Goal: Transaction & Acquisition: Purchase product/service

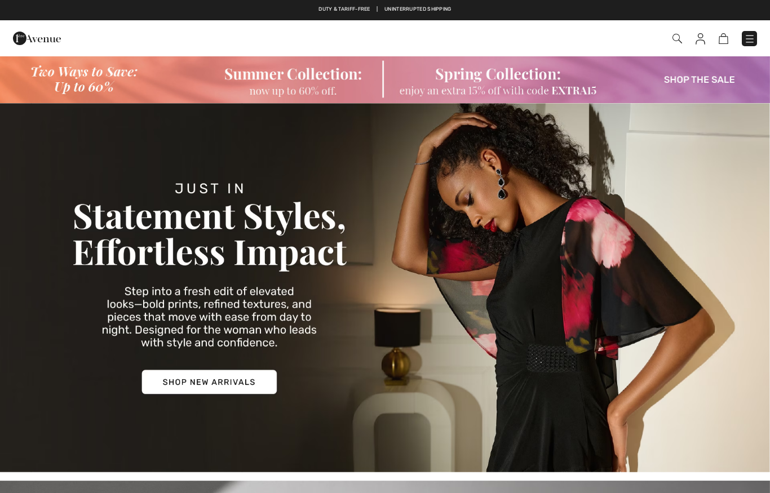
click at [0, 0] on div "Close menu" at bounding box center [0, 0] width 0 height 0
click at [745, 43] on img at bounding box center [749, 38] width 11 height 11
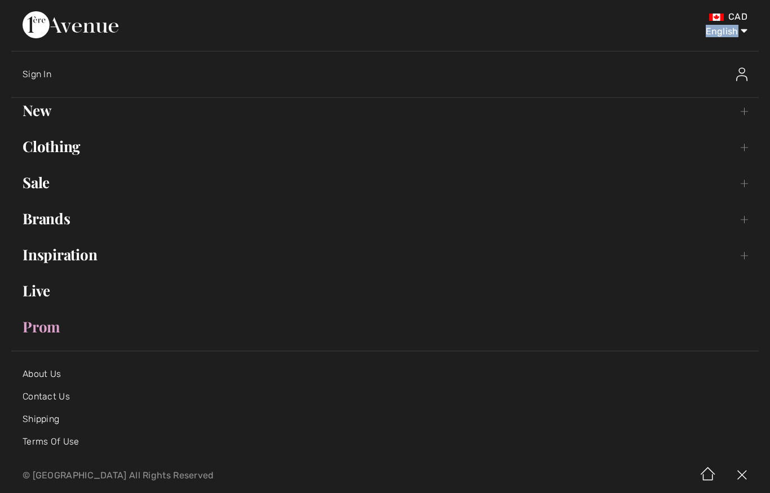
click at [674, 72] on div at bounding box center [667, 74] width 184 height 36
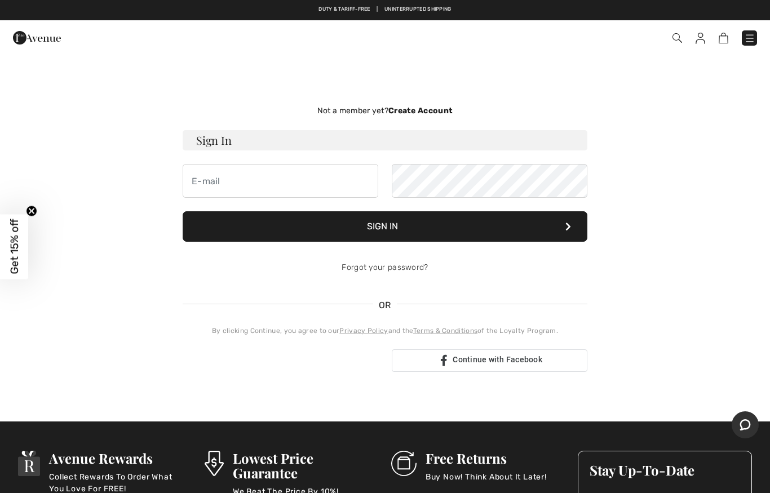
click at [746, 38] on img at bounding box center [749, 38] width 11 height 11
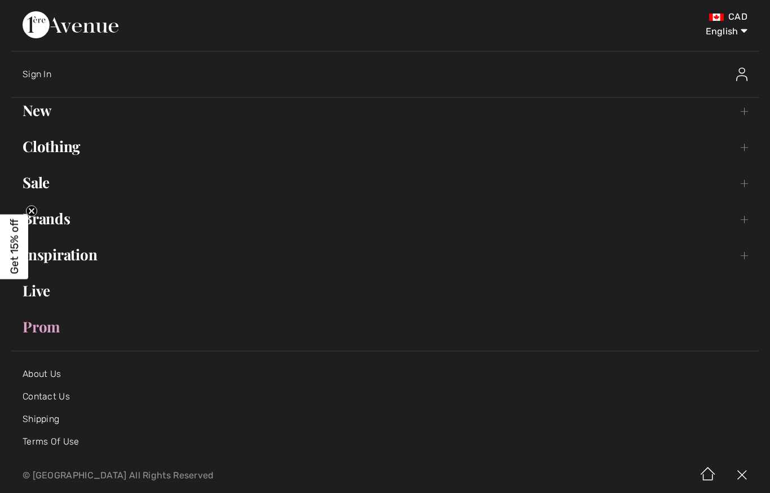
click at [742, 35] on select "English Français" at bounding box center [718, 29] width 59 height 34
select select "https://www.1ereavenue.com/fr/mon+compte/"
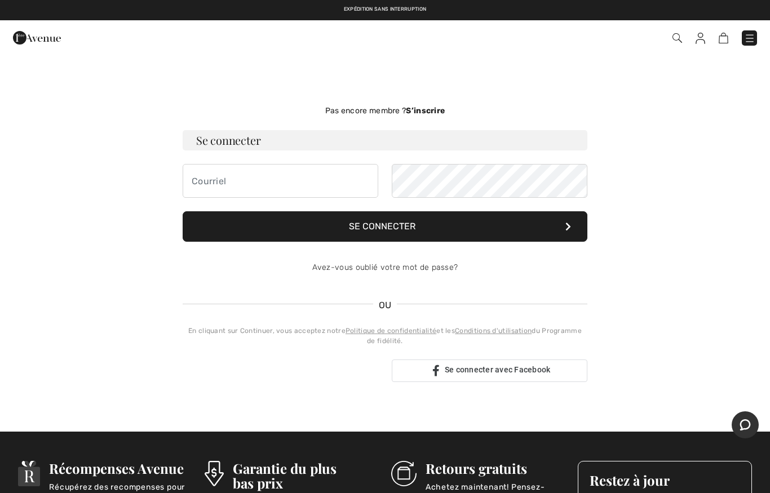
click at [752, 42] on img at bounding box center [749, 38] width 11 height 11
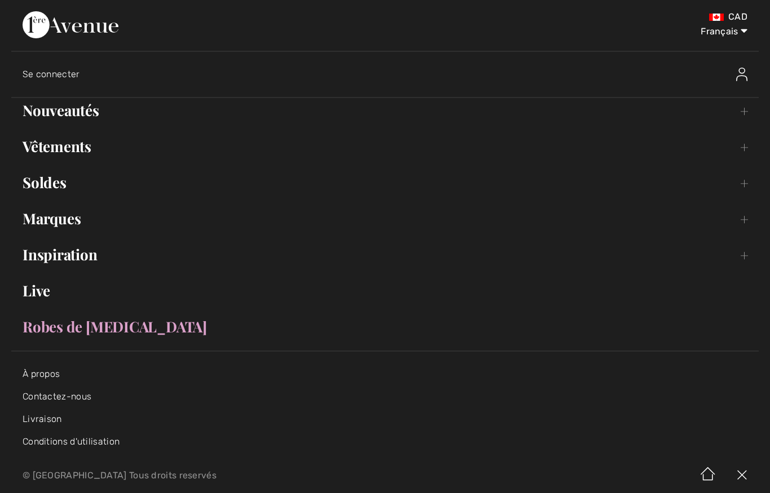
click at [52, 111] on link "Nouveautés Toggle submenu" at bounding box center [385, 110] width 748 height 25
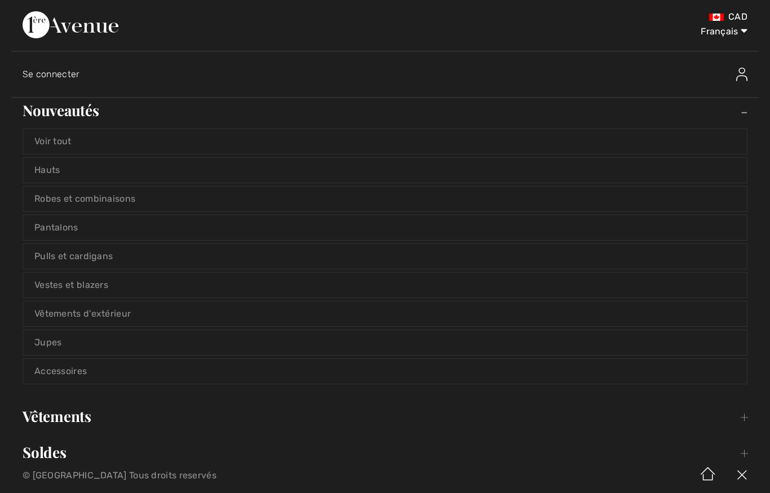
click at [46, 169] on link "Hauts" at bounding box center [385, 170] width 724 height 25
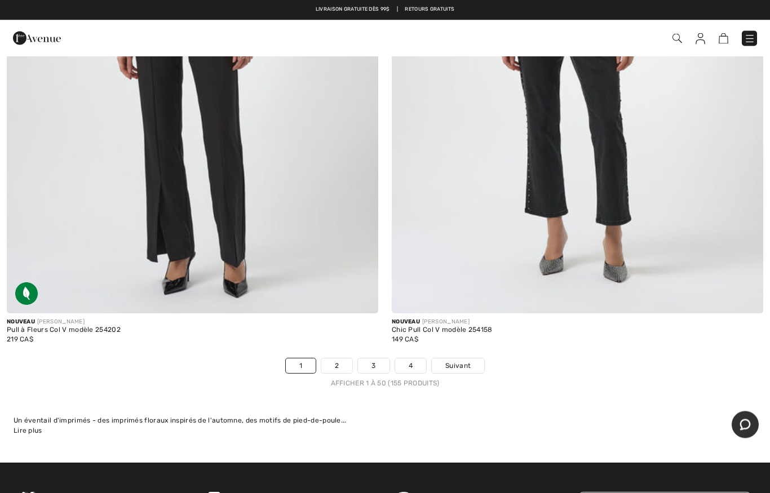
scroll to position [15421, 0]
click at [461, 361] on span "Suivant" at bounding box center [457, 366] width 25 height 10
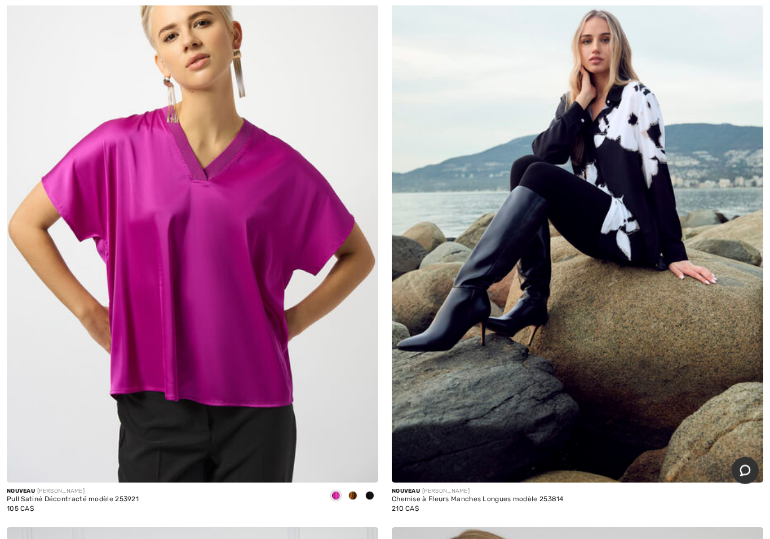
scroll to position [7765, 0]
click at [651, 321] on img at bounding box center [578, 204] width 372 height 558
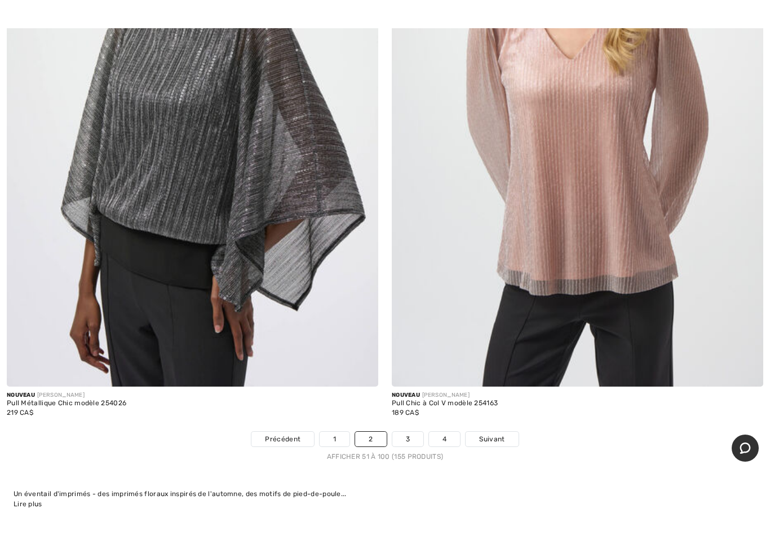
scroll to position [15327, 0]
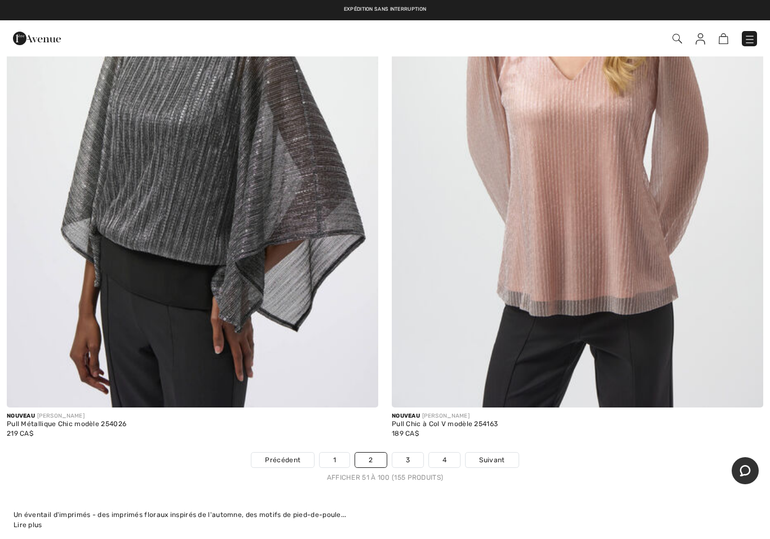
click at [407, 452] on link "3" at bounding box center [407, 459] width 31 height 15
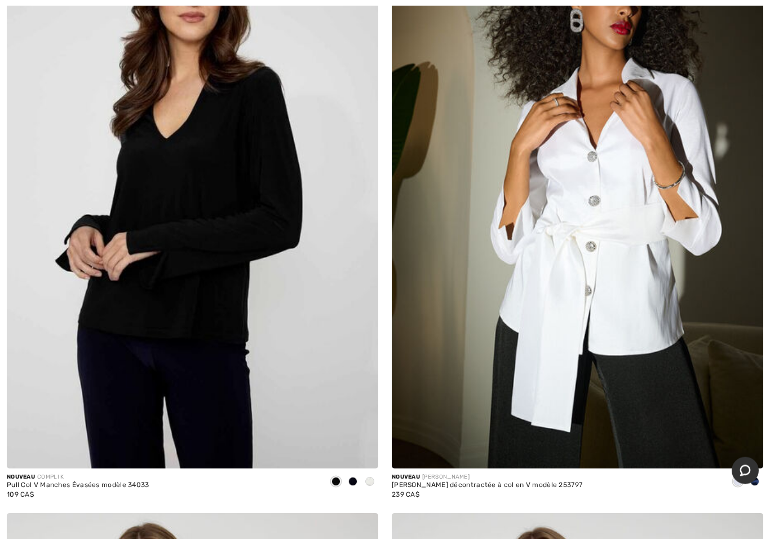
scroll to position [4622, 0]
click at [354, 487] on div at bounding box center [353, 482] width 17 height 19
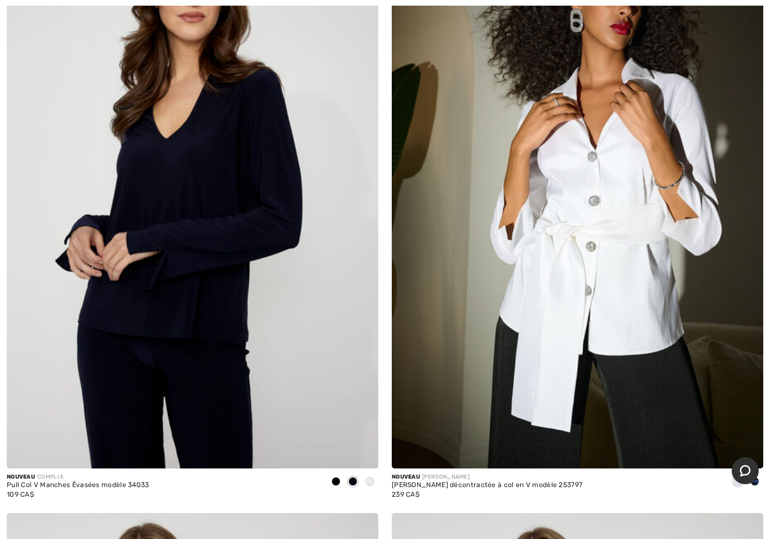
click at [353, 483] on span at bounding box center [352, 480] width 9 height 9
click at [330, 480] on div at bounding box center [336, 482] width 17 height 19
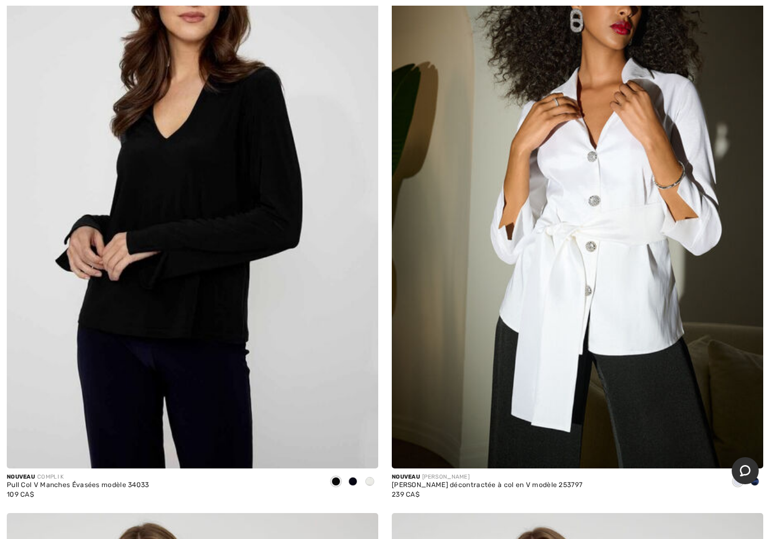
click at [331, 486] on div at bounding box center [336, 482] width 17 height 19
click at [368, 484] on div at bounding box center [369, 482] width 17 height 19
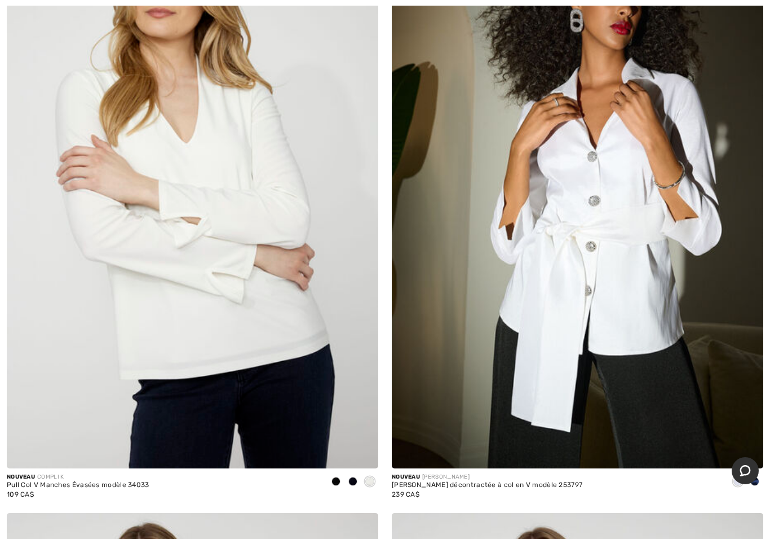
click at [350, 482] on span at bounding box center [352, 480] width 9 height 9
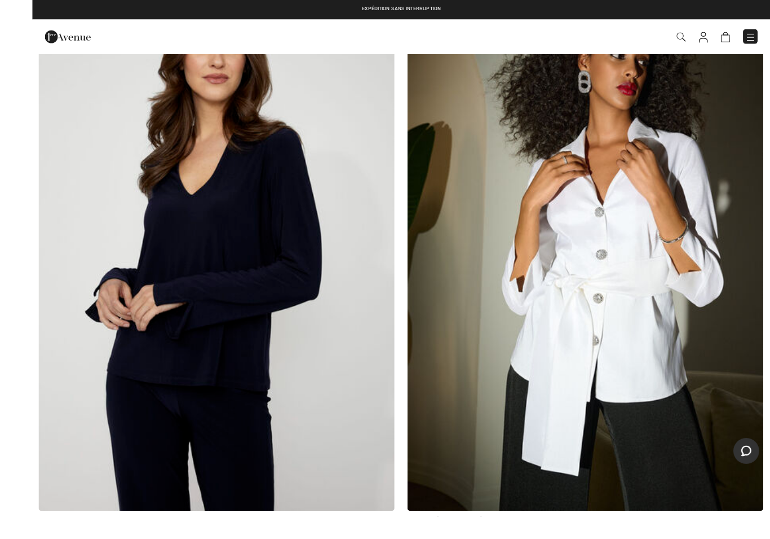
scroll to position [4624, 0]
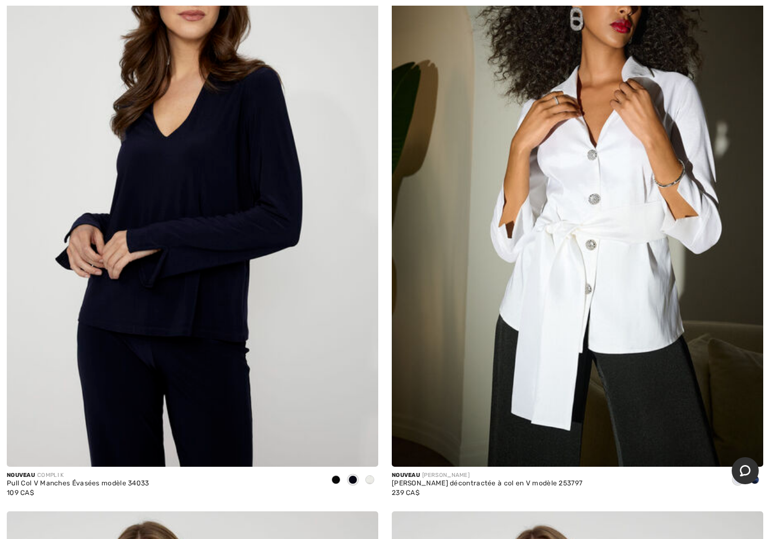
click at [334, 482] on div at bounding box center [336, 480] width 17 height 19
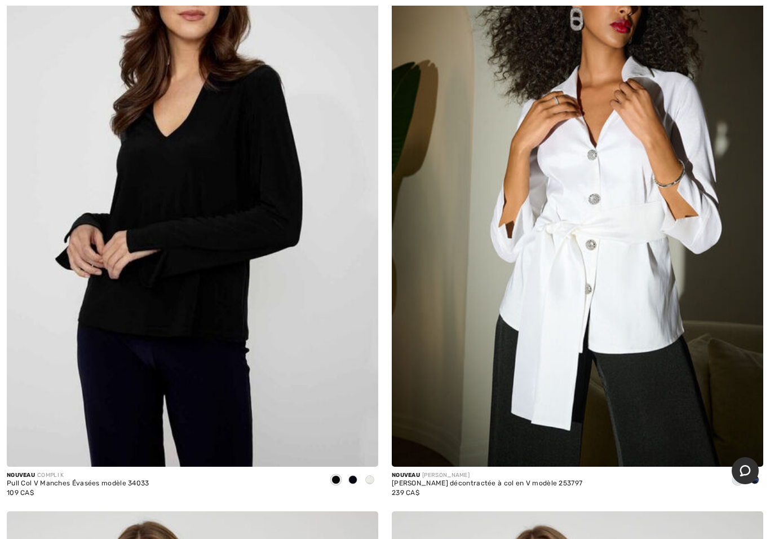
click at [103, 228] on img at bounding box center [193, 188] width 372 height 558
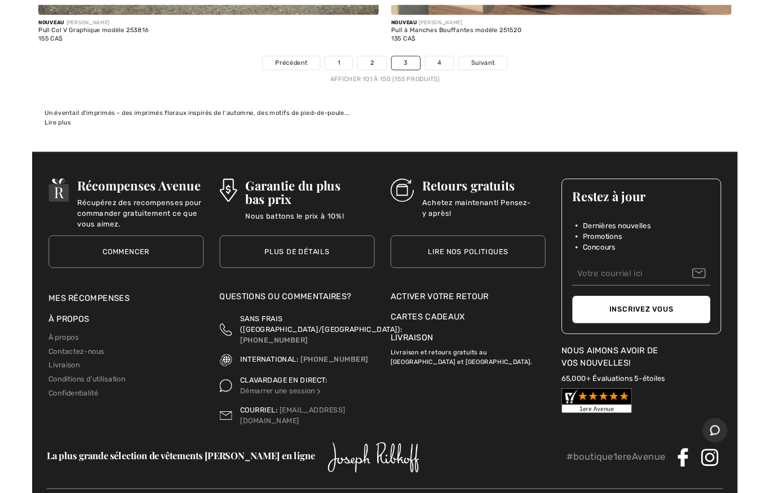
scroll to position [15756, 0]
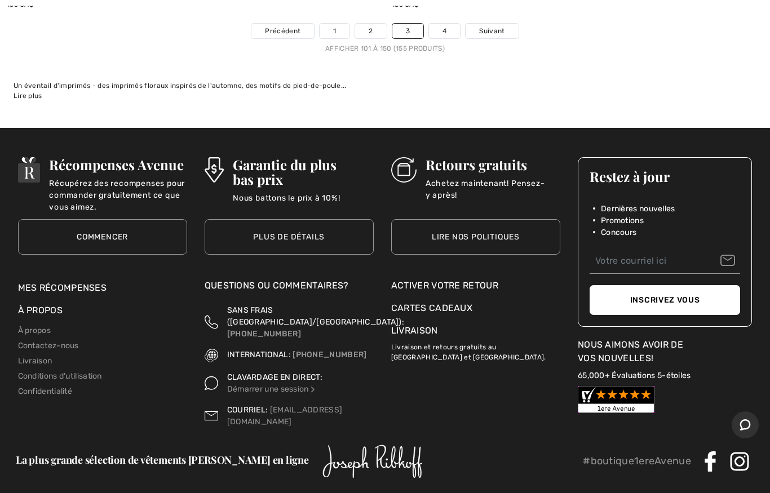
click at [447, 24] on link "4" at bounding box center [444, 31] width 31 height 15
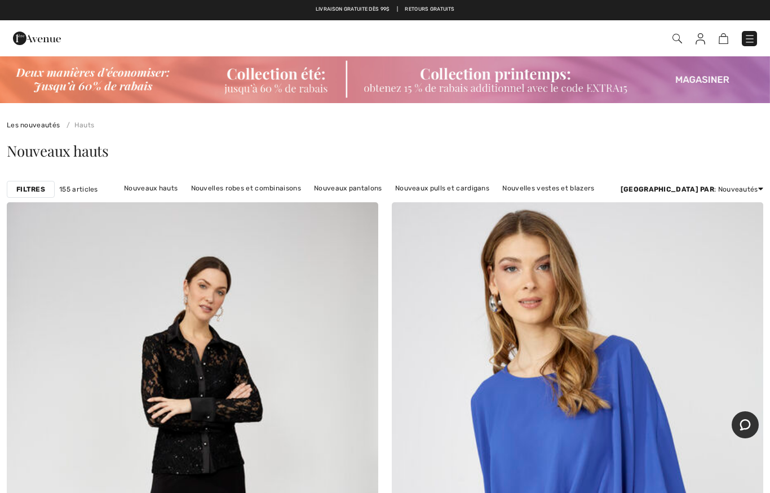
click at [697, 82] on img at bounding box center [385, 79] width 770 height 48
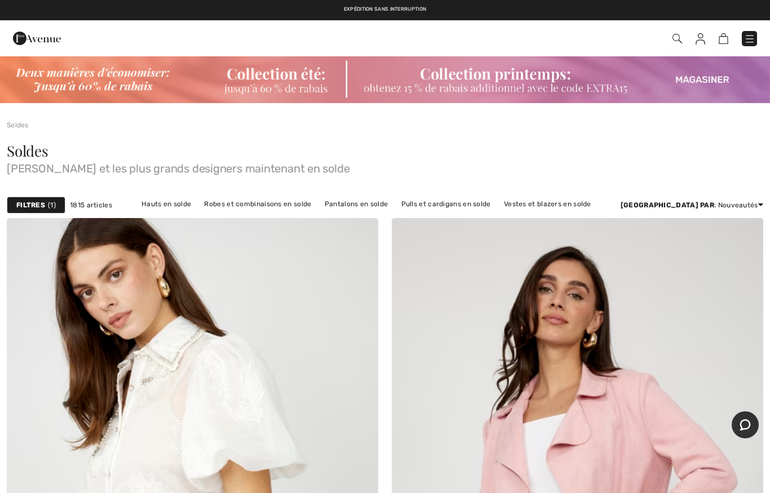
click at [157, 209] on link "Hauts en solde" at bounding box center [166, 204] width 61 height 15
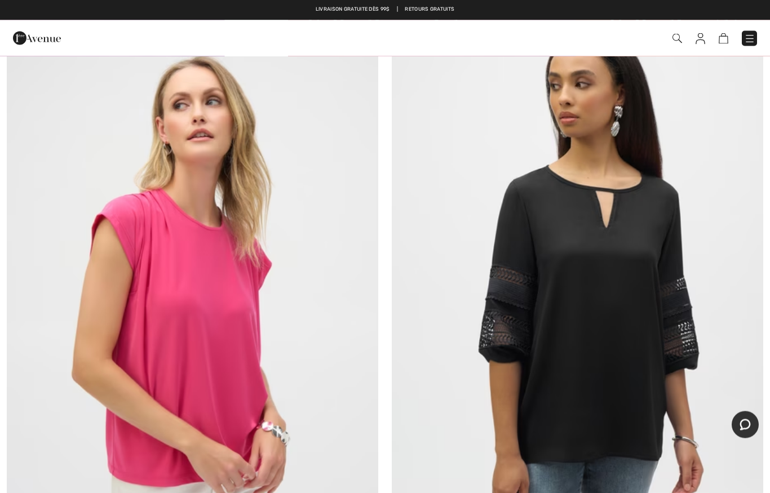
scroll to position [4459, 0]
